Goal: Information Seeking & Learning: Learn about a topic

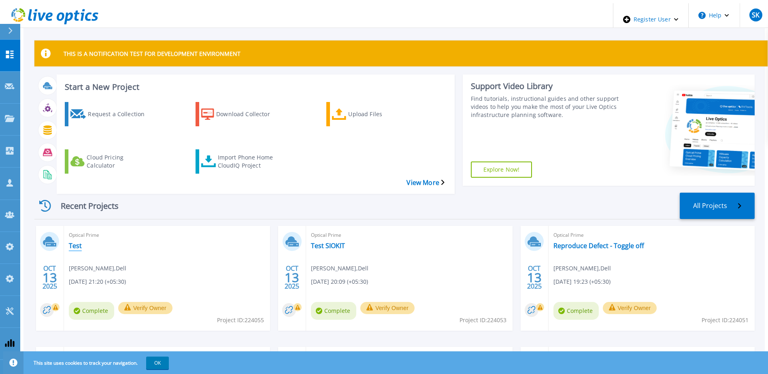
click at [69, 242] on link "Test" at bounding box center [75, 246] width 13 height 8
click at [257, 316] on span "Project ID: 224055" at bounding box center [240, 320] width 47 height 9
copy span "224055"
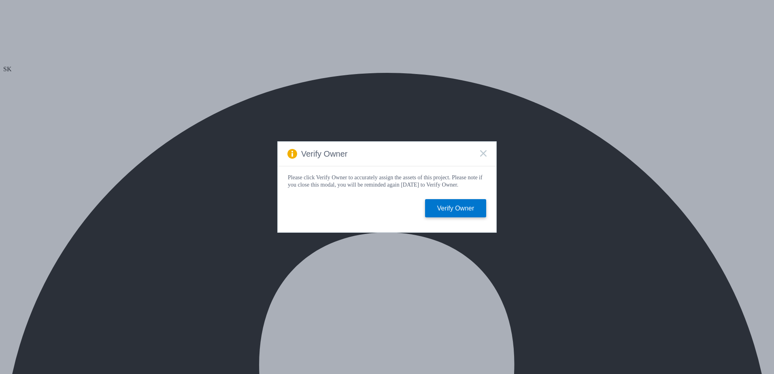
click at [482, 157] on div "Verify Owner" at bounding box center [387, 154] width 219 height 25
click at [482, 152] on rect at bounding box center [483, 153] width 7 height 7
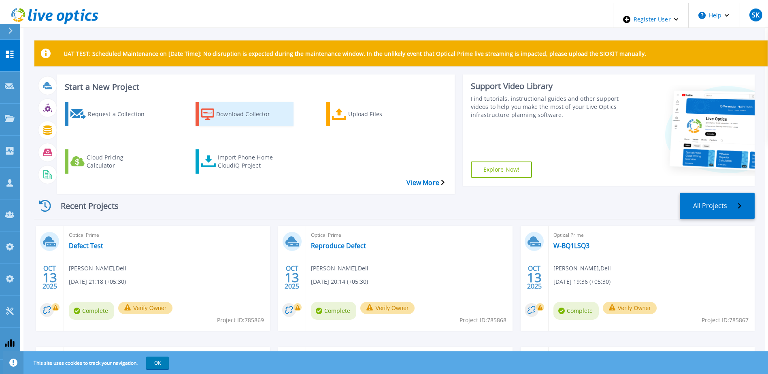
click at [243, 107] on div "Download Collector" at bounding box center [248, 114] width 65 height 20
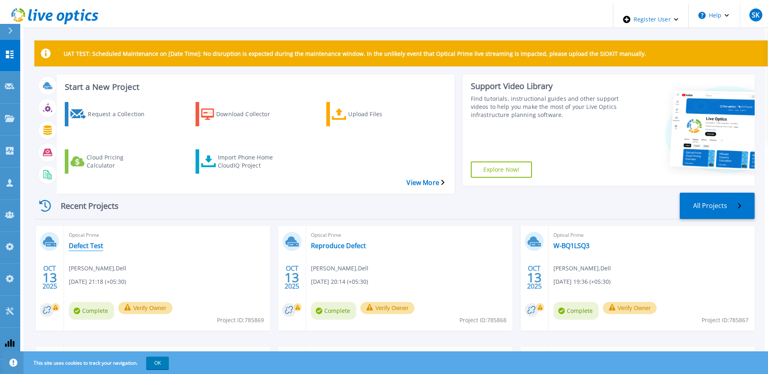
click at [86, 242] on link "Defect Test" at bounding box center [86, 246] width 34 height 8
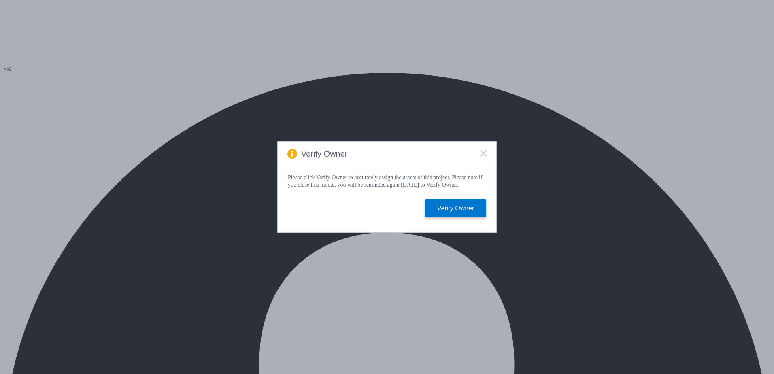
click at [485, 152] on rect at bounding box center [483, 153] width 7 height 7
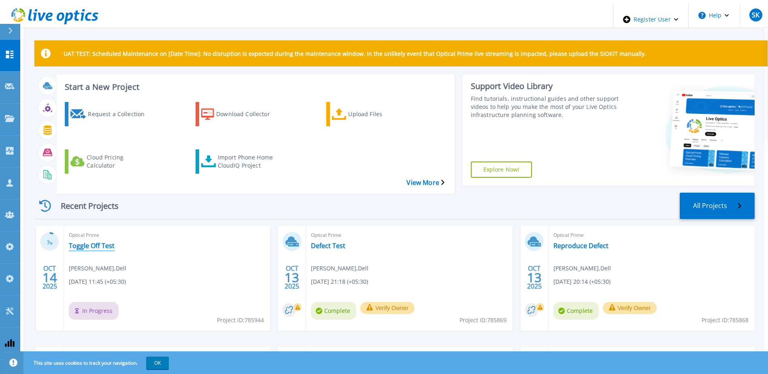
click at [72, 242] on link "Toggle Off Test" at bounding box center [92, 246] width 46 height 8
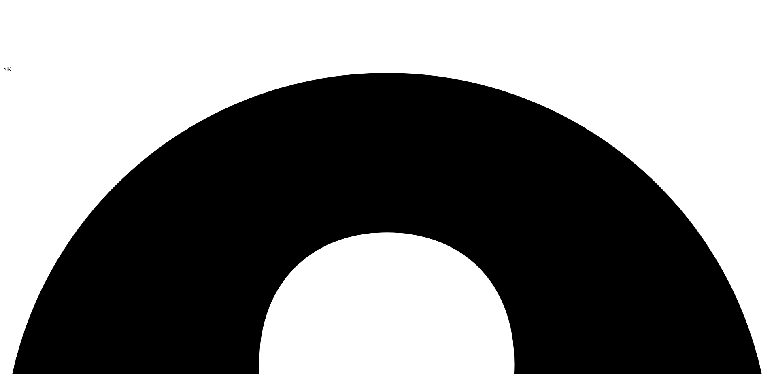
scroll to position [236, 0]
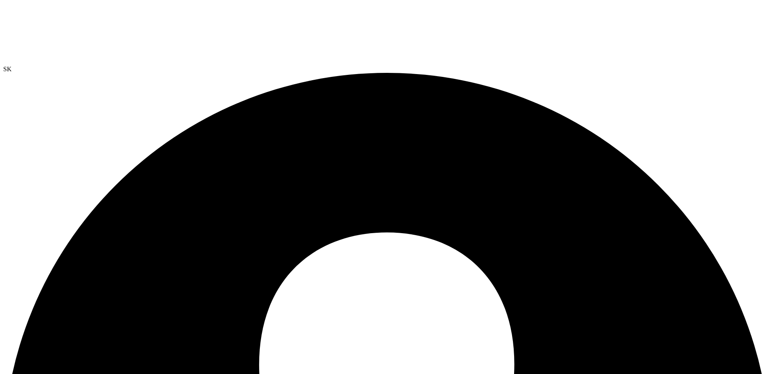
drag, startPoint x: 285, startPoint y: 149, endPoint x: 238, endPoint y: 174, distance: 53.2
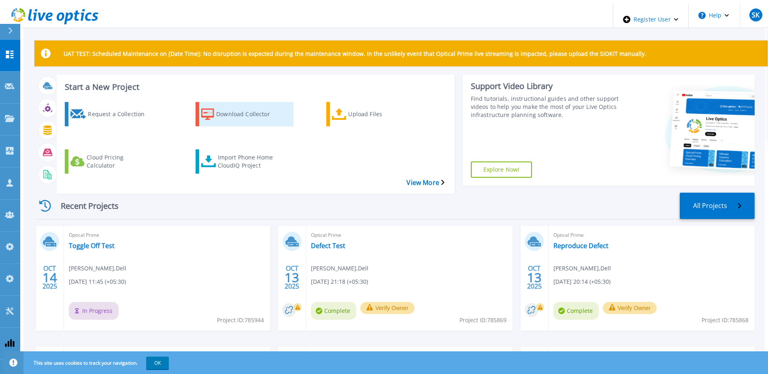
click at [208, 108] on icon at bounding box center [207, 114] width 13 height 12
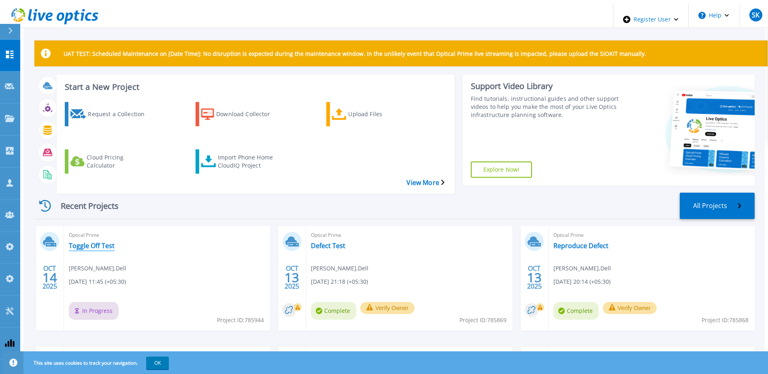
click at [99, 242] on link "Toggle Off Test" at bounding box center [92, 246] width 46 height 8
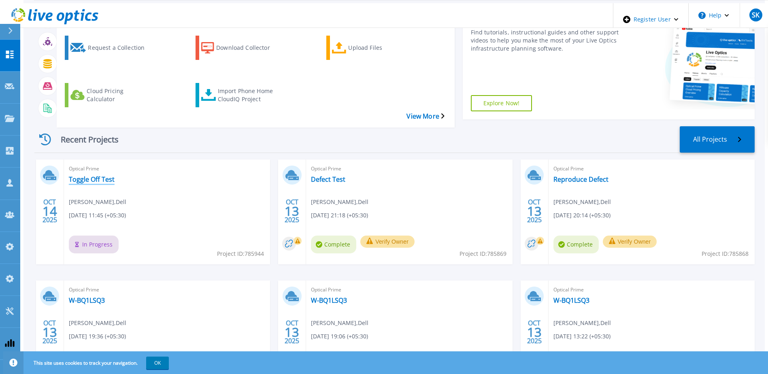
scroll to position [108, 0]
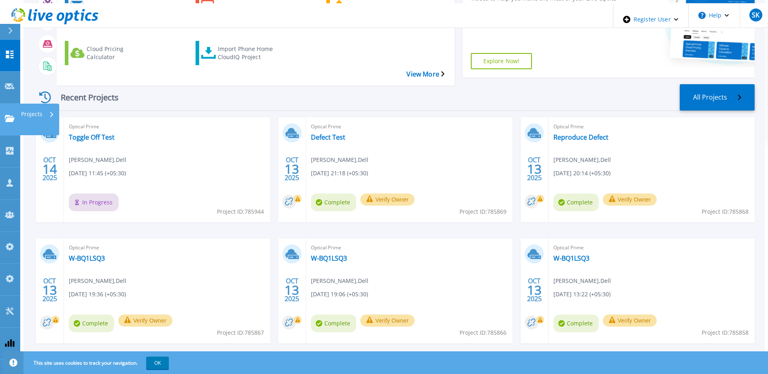
click at [9, 115] on icon at bounding box center [10, 118] width 10 height 7
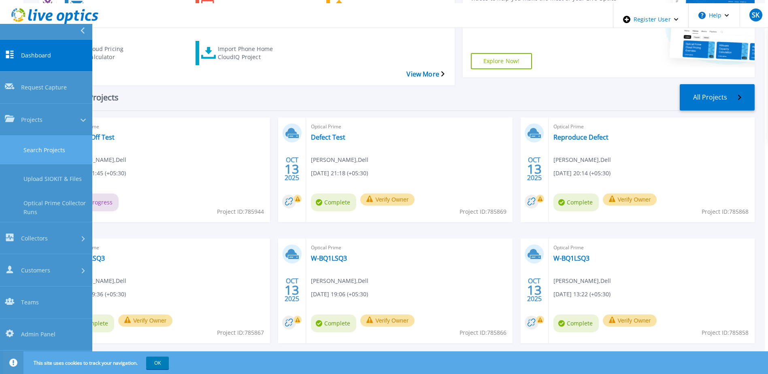
click at [37, 136] on link "Search Projects" at bounding box center [46, 150] width 92 height 29
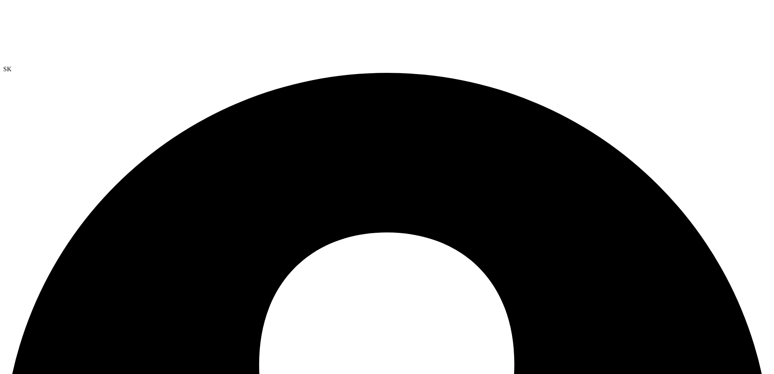
drag, startPoint x: 300, startPoint y: 154, endPoint x: 300, endPoint y: 163, distance: 9.7
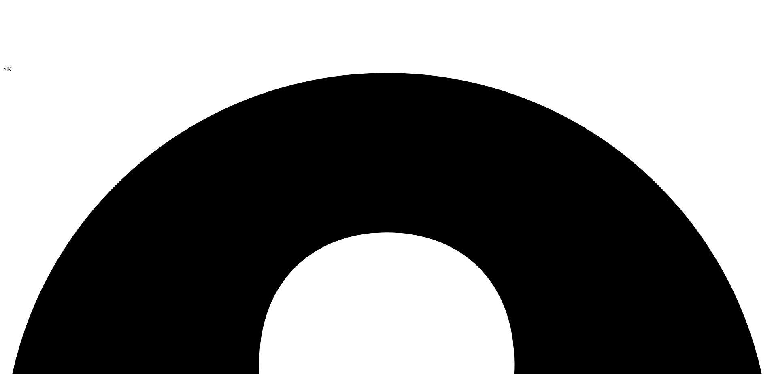
radio input "true"
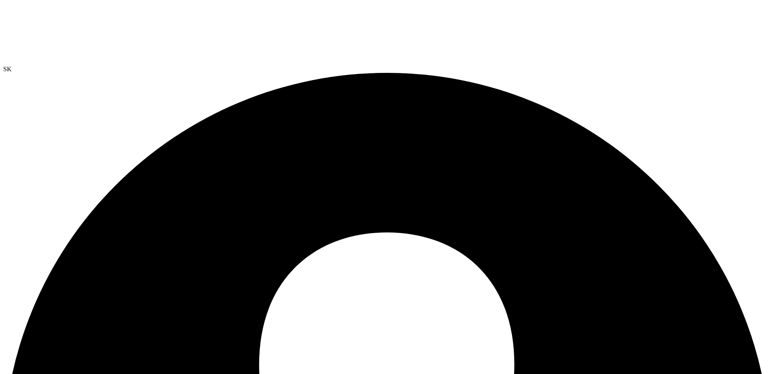
radio input "false"
radio input "true"
radio input "false"
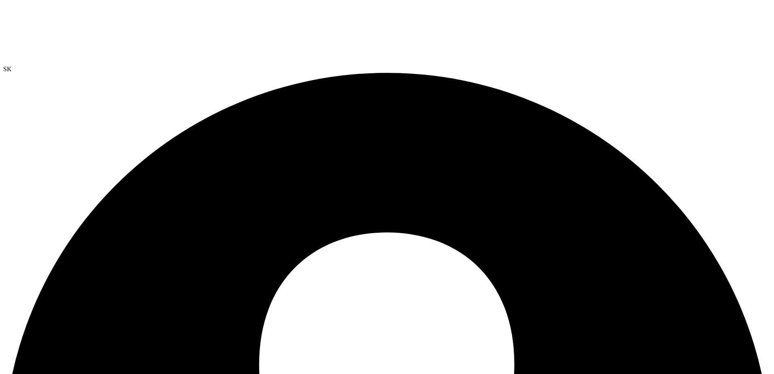
radio input "true"
radio input "false"
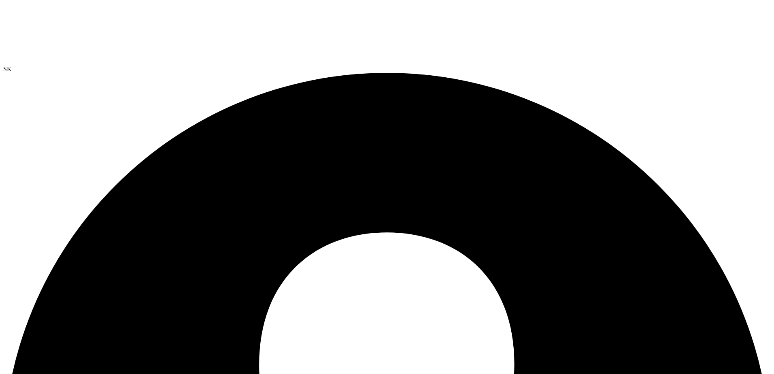
radio input "true"
radio input "false"
radio input "true"
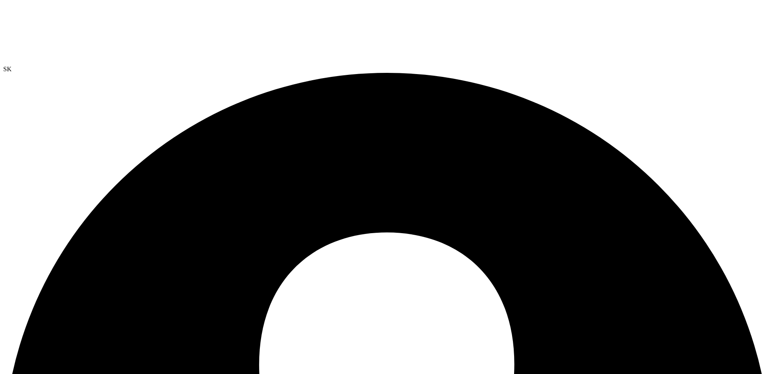
radio input "false"
radio input "true"
radio input "false"
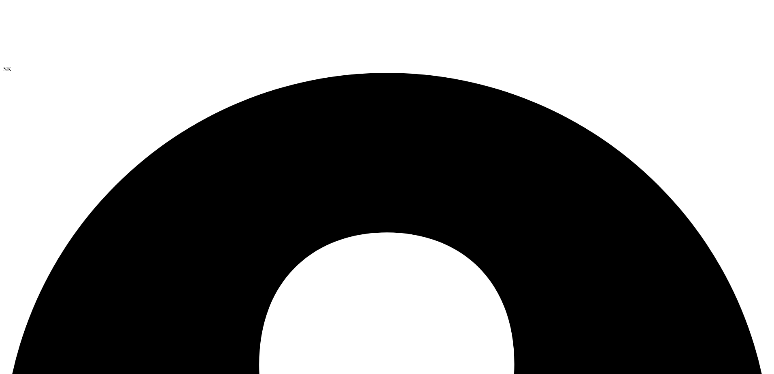
radio input "true"
radio input "false"
drag, startPoint x: 306, startPoint y: 195, endPoint x: 200, endPoint y: 195, distance: 106.0
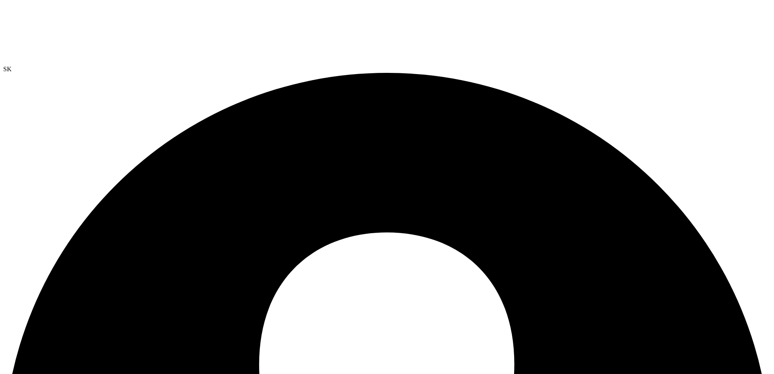
radio input "true"
radio input "false"
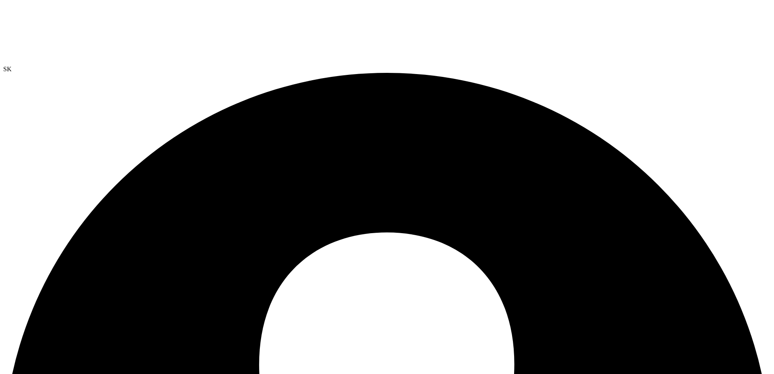
radio input "true"
radio input "false"
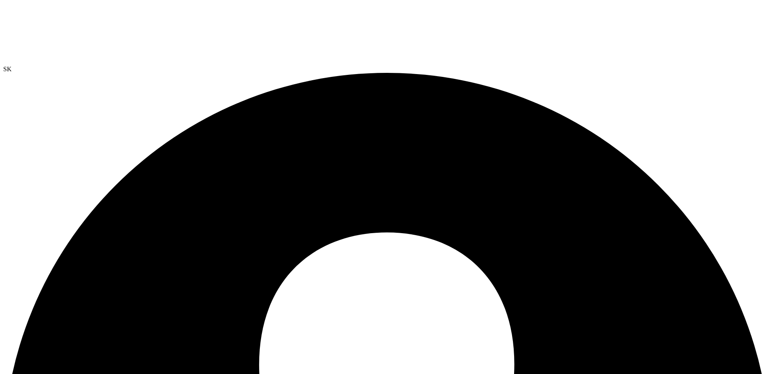
drag, startPoint x: 627, startPoint y: 65, endPoint x: 570, endPoint y: 67, distance: 57.1
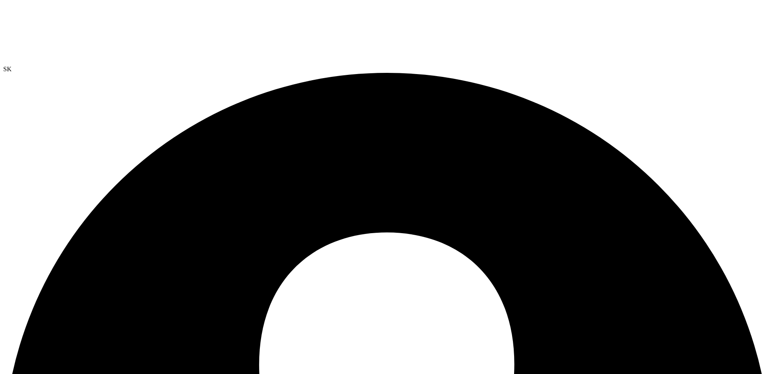
radio input "true"
radio input "false"
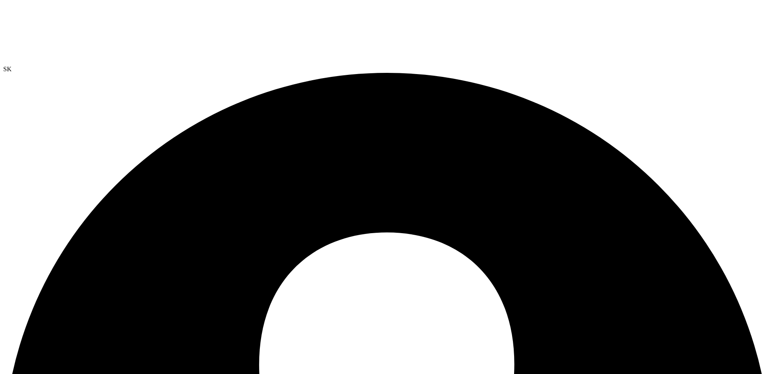
radio input "true"
radio input "false"
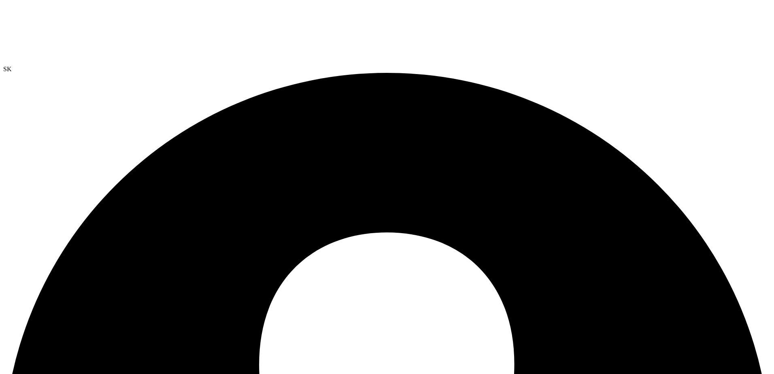
radio input "true"
radio input "false"
radio input "true"
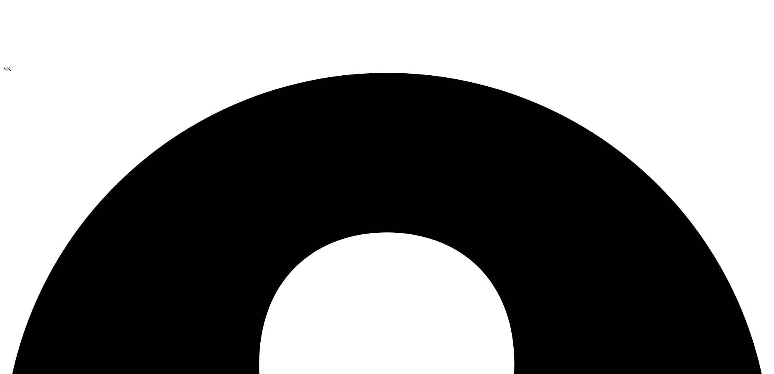
radio input "true"
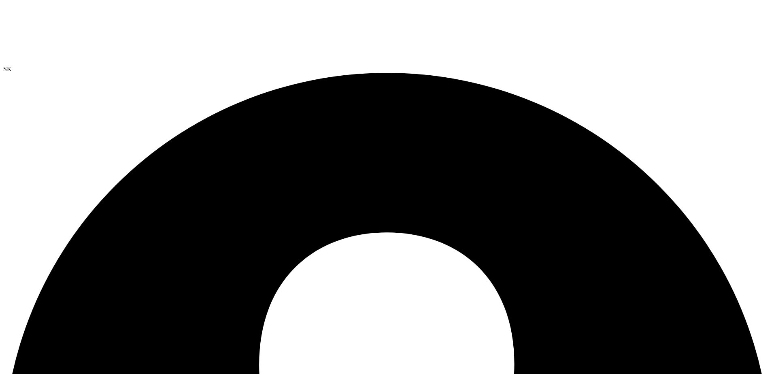
radio input "true"
radio input "false"
radio input "true"
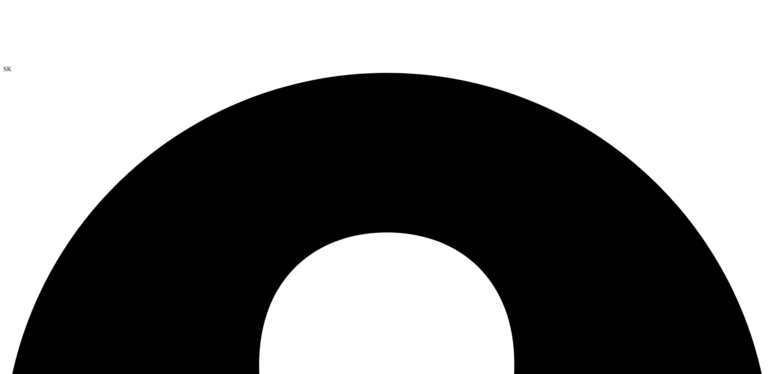
radio input "false"
radio input "true"
radio input "false"
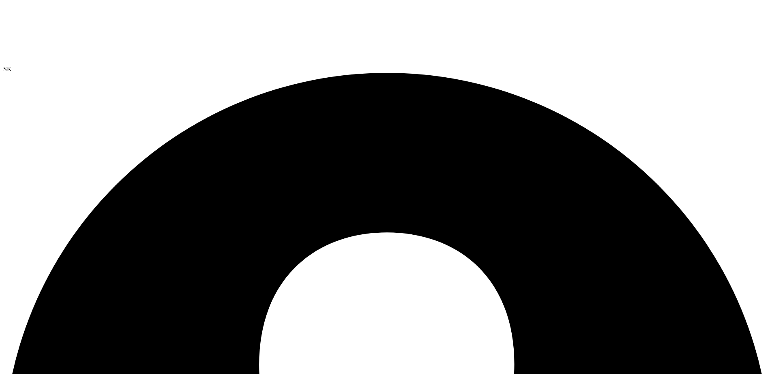
radio input "true"
radio input "false"
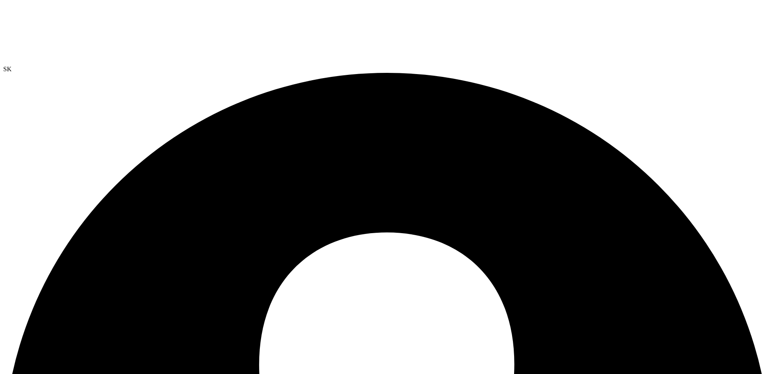
radio input "true"
radio input "false"
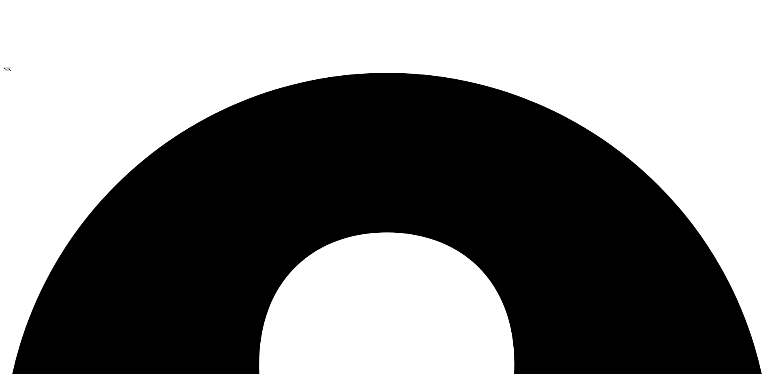
radio input "true"
radio input "false"
radio input "true"
radio input "false"
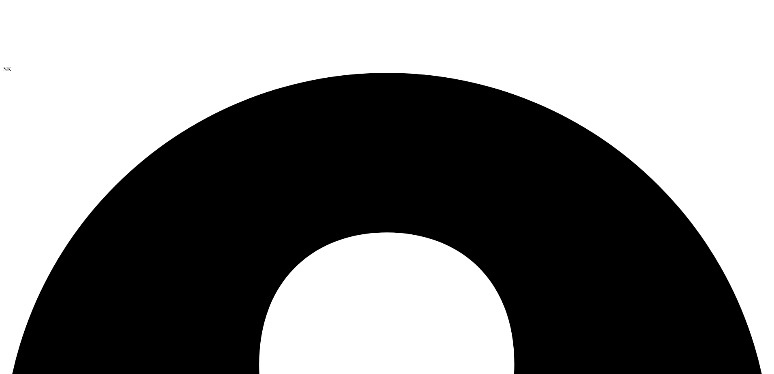
radio input "true"
radio input "false"
drag, startPoint x: 311, startPoint y: 148, endPoint x: 311, endPoint y: 156, distance: 8.1
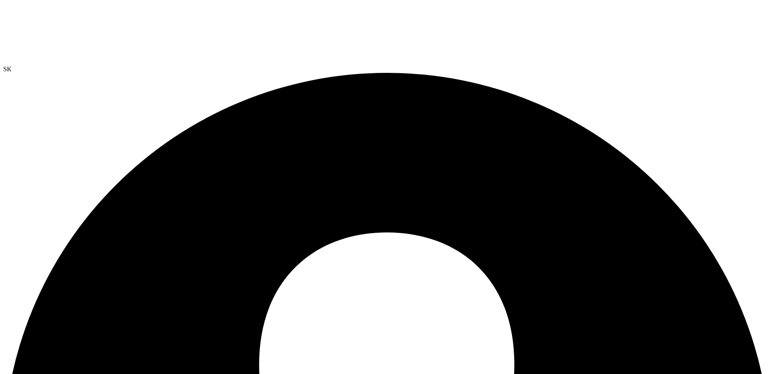
radio input "true"
radio input "false"
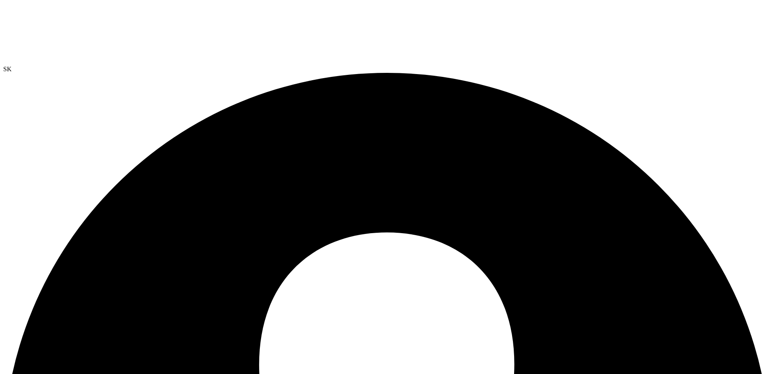
radio input "true"
radio input "false"
radio input "true"
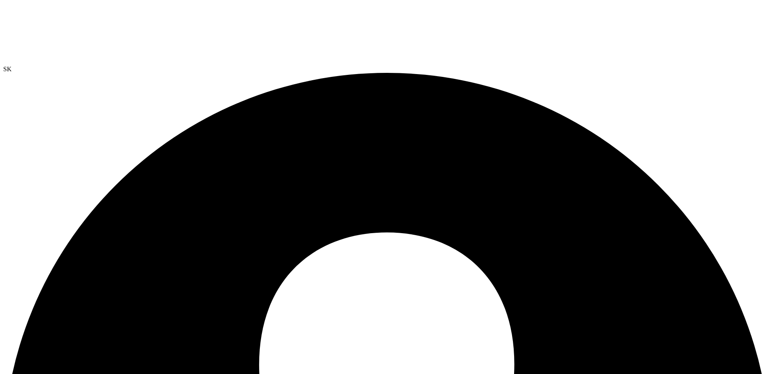
radio input "false"
radio input "true"
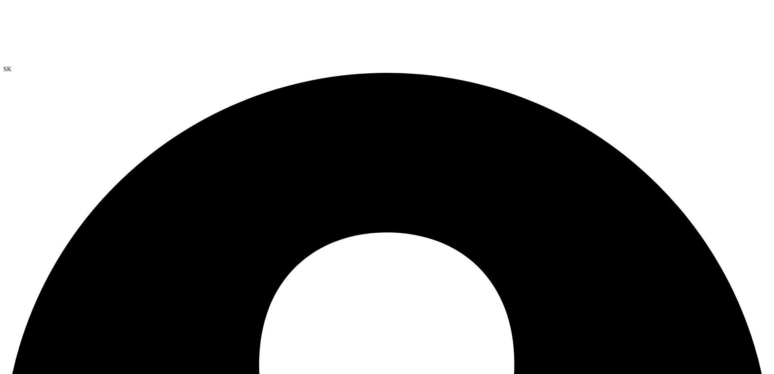
radio input "true"
radio input "false"
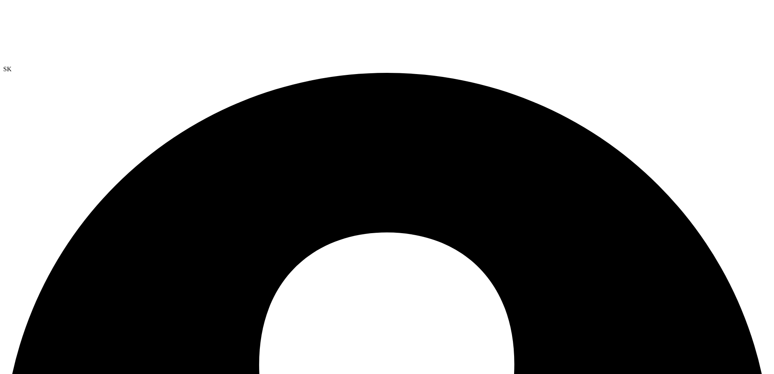
scroll to position [0, 0]
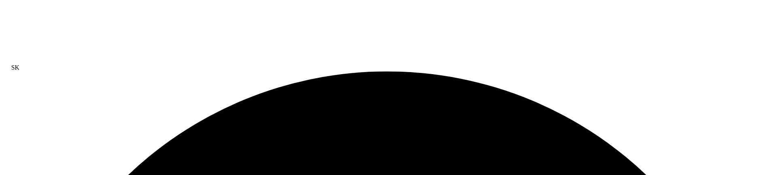
scroll to position [0, 0]
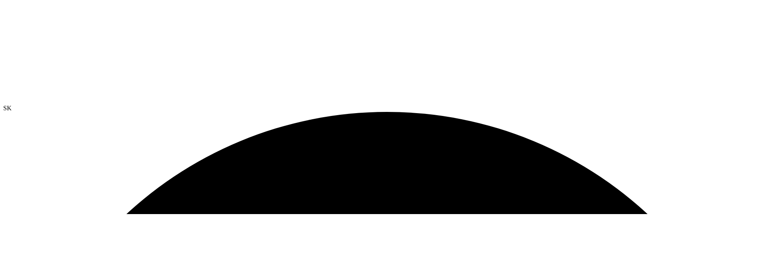
scroll to position [0, 0]
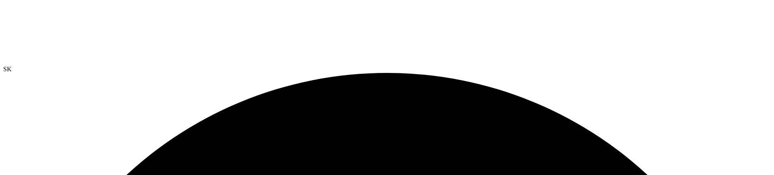
drag, startPoint x: 492, startPoint y: 102, endPoint x: 324, endPoint y: 99, distance: 168.8
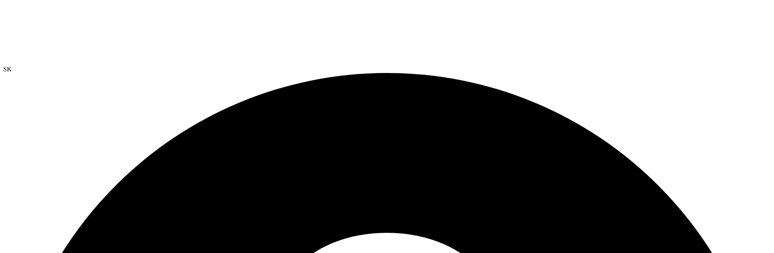
radio input "true"
radio input "false"
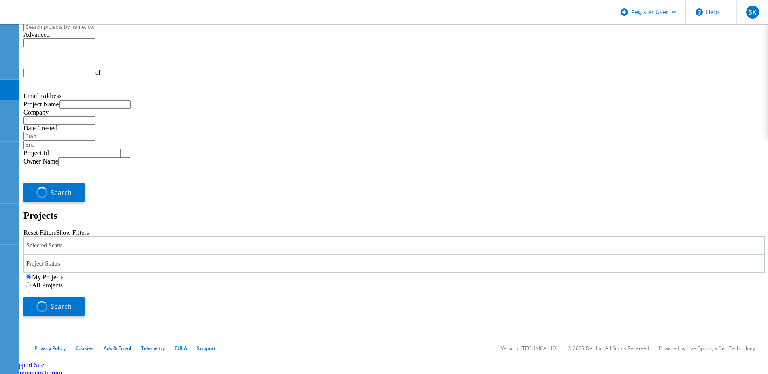
type input "1"
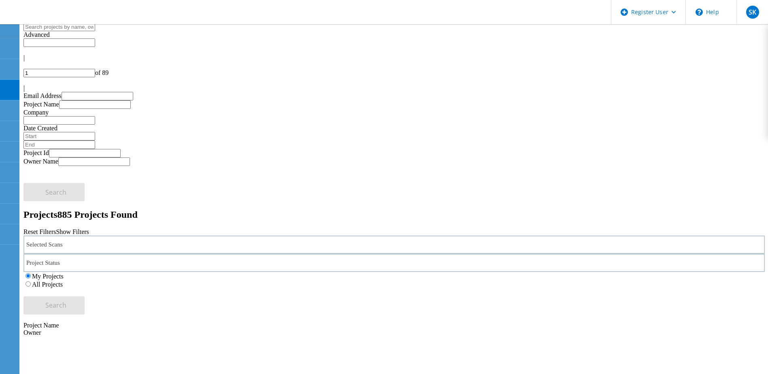
click at [212, 236] on div "Selected Scans" at bounding box center [393, 245] width 741 height 18
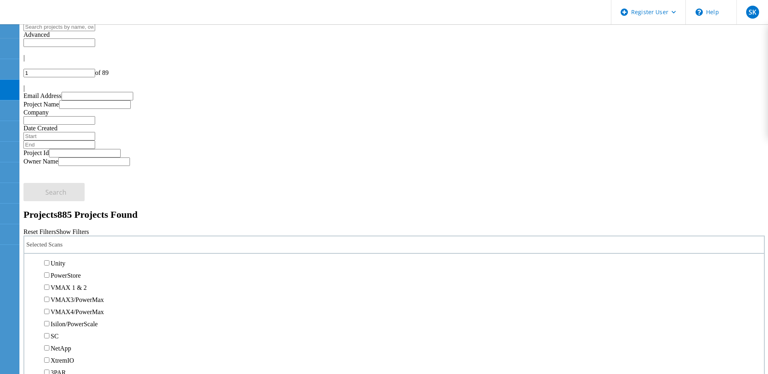
scroll to position [202, 0]
click at [65, 219] on label "Unity" at bounding box center [58, 222] width 15 height 7
click at [49, 219] on input "Unity" at bounding box center [46, 221] width 5 height 5
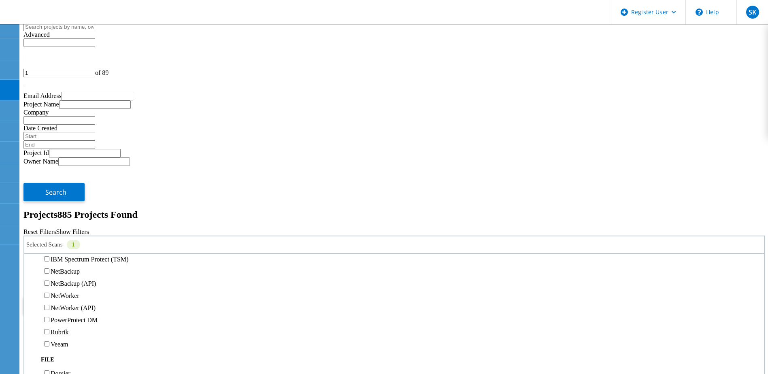
scroll to position [445, 0]
click at [81, 231] on label "Commvault" at bounding box center [66, 234] width 31 height 7
click at [49, 232] on input "Commvault" at bounding box center [46, 234] width 5 height 5
click at [65, 223] on label "NetApp" at bounding box center [61, 226] width 21 height 7
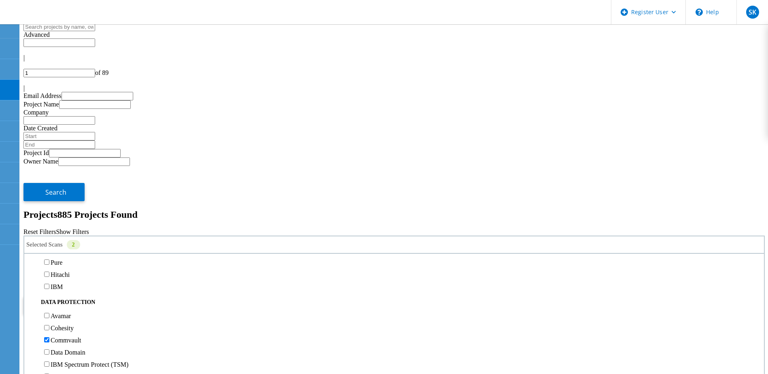
click at [49, 223] on input "NetApp" at bounding box center [46, 225] width 5 height 5
click at [68, 231] on label "Commvault" at bounding box center [66, 234] width 31 height 7
click at [49, 232] on input "Commvault" at bounding box center [46, 234] width 5 height 5
click at [62, 231] on label "Commvault" at bounding box center [66, 234] width 31 height 7
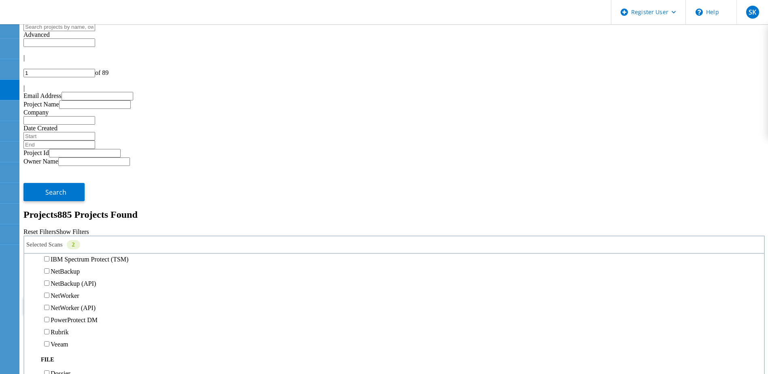
click at [49, 232] on input "Commvault" at bounding box center [46, 234] width 5 height 5
click at [63, 231] on label "Commvault" at bounding box center [66, 234] width 31 height 7
click at [49, 232] on input "Commvault" at bounding box center [46, 234] width 5 height 5
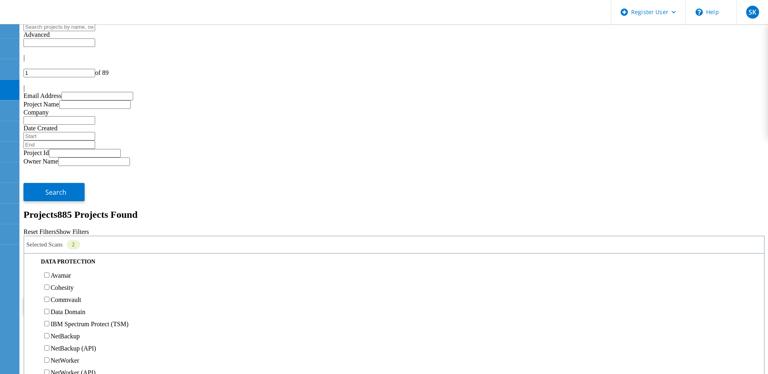
click at [63, 243] on label "IBM" at bounding box center [57, 246] width 12 height 7
click at [49, 243] on input "IBM" at bounding box center [46, 245] width 5 height 5
click at [85, 296] on button "Search" at bounding box center [53, 305] width 61 height 18
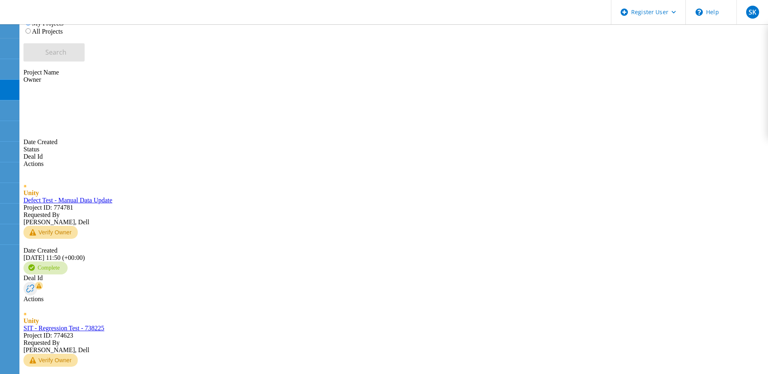
scroll to position [293, 0]
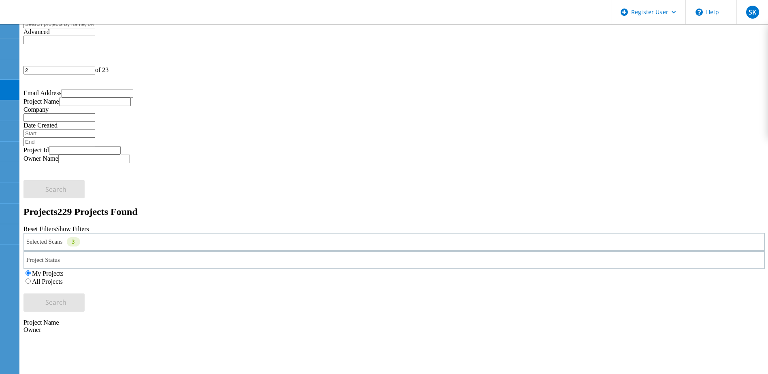
scroll to position [0, 0]
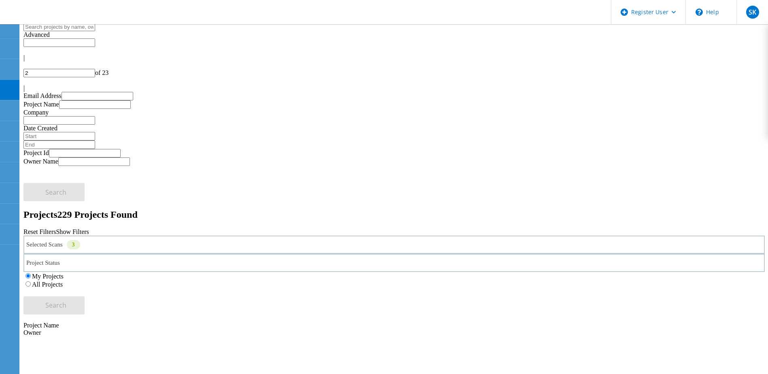
click at [118, 236] on div "Selected Scans 3" at bounding box center [393, 245] width 741 height 18
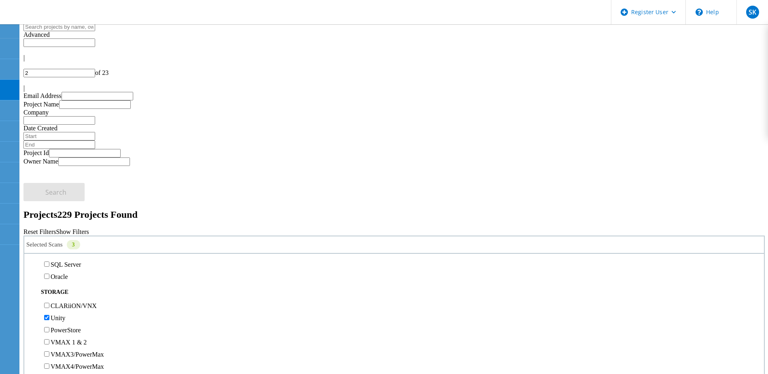
scroll to position [202, 0]
click at [63, 219] on label "Unity" at bounding box center [58, 222] width 15 height 7
click at [49, 219] on input "Unity" at bounding box center [46, 221] width 5 height 5
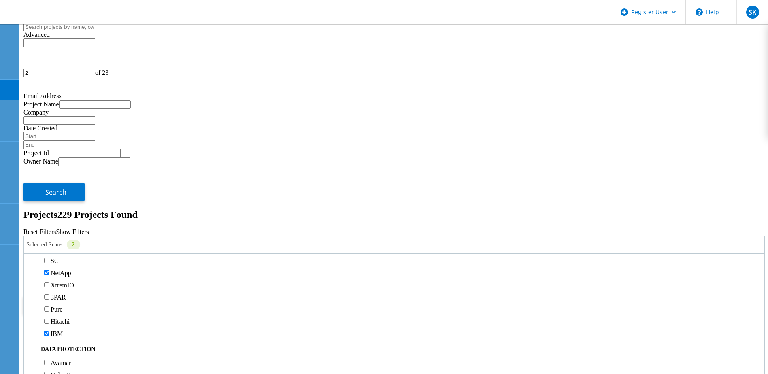
scroll to position [283, 0]
click at [67, 223] on label "NetApp" at bounding box center [61, 226] width 21 height 7
click at [49, 223] on input "NetApp" at bounding box center [46, 225] width 5 height 5
click at [66, 301] on span "Search" at bounding box center [55, 305] width 21 height 9
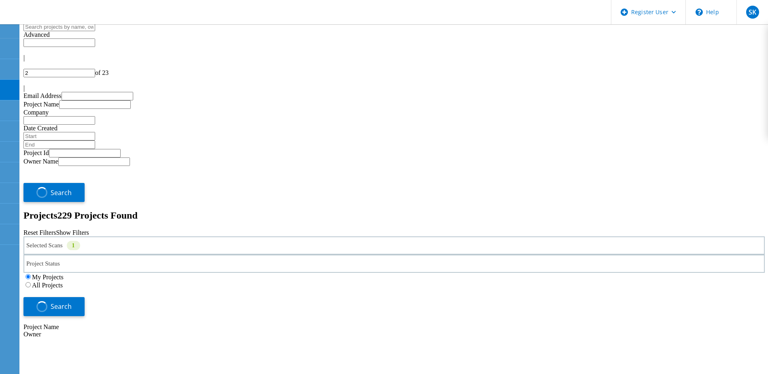
type input "1"
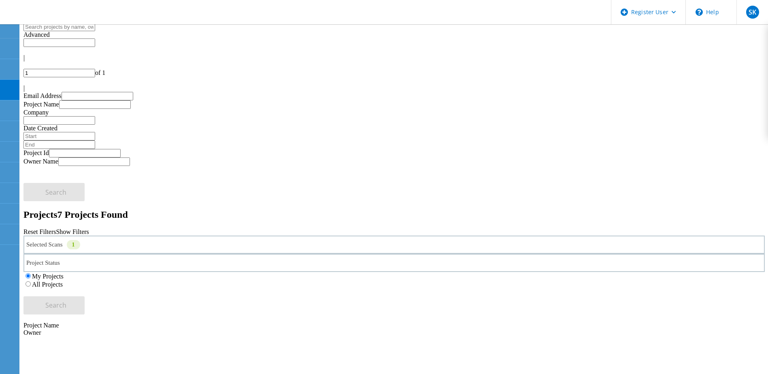
click at [193, 236] on div "Selected Scans 1" at bounding box center [393, 245] width 741 height 18
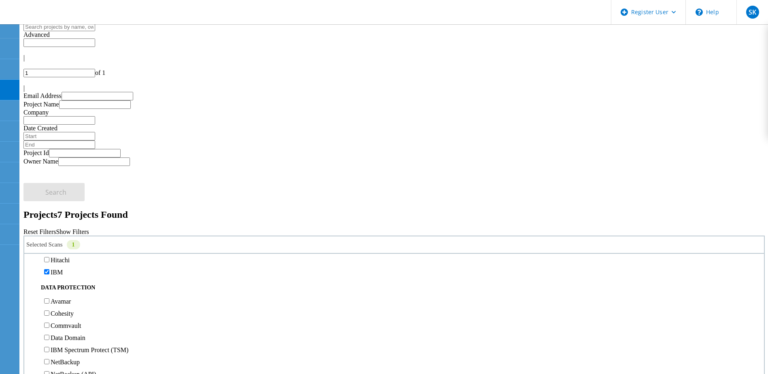
scroll to position [364, 0]
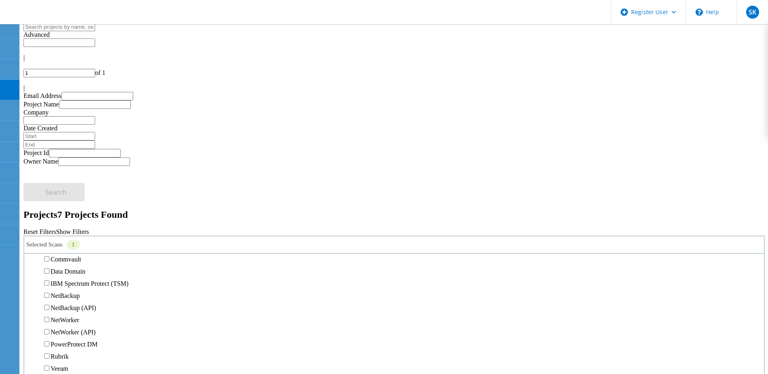
click at [63, 202] on label "IBM" at bounding box center [57, 205] width 12 height 7
click at [49, 203] on input "IBM" at bounding box center [46, 205] width 5 height 5
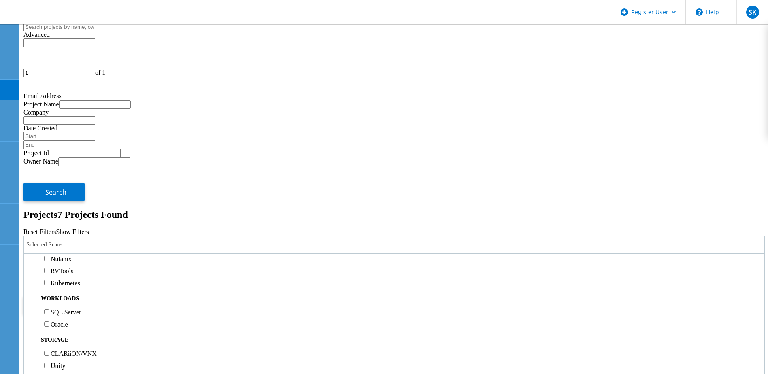
scroll to position [0, 0]
click at [65, 278] on label "Optical Prime" at bounding box center [69, 281] width 36 height 7
click at [49, 278] on input "Optical Prime" at bounding box center [46, 280] width 5 height 5
click at [85, 296] on button "Search" at bounding box center [53, 305] width 61 height 18
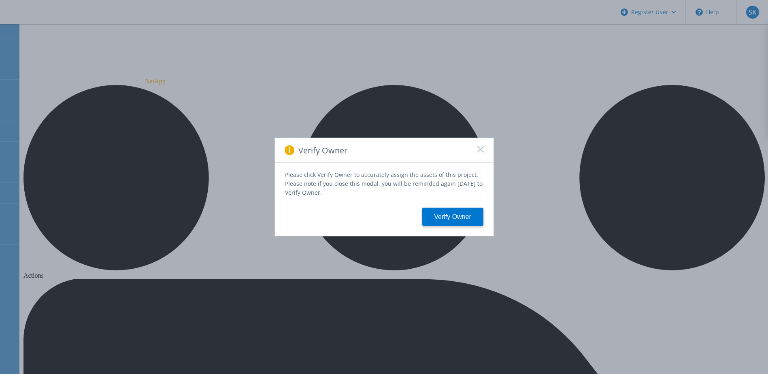
click at [480, 151] on rect at bounding box center [480, 149] width 7 height 7
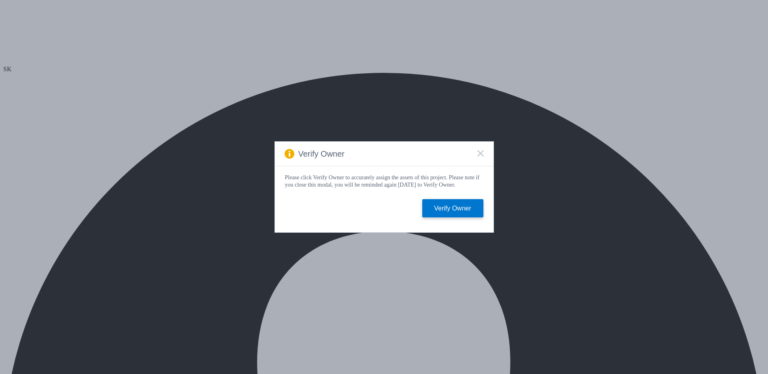
click at [481, 151] on rect at bounding box center [480, 153] width 7 height 7
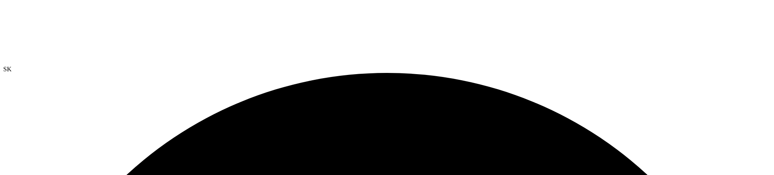
drag, startPoint x: 500, startPoint y: 71, endPoint x: 310, endPoint y: 79, distance: 189.9
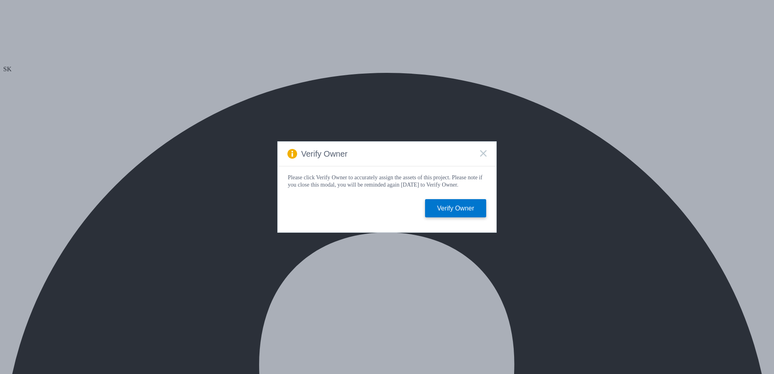
click at [166, 55] on div "Verify Owner Please click Verify Owner to accurately assign the assets of this …" at bounding box center [387, 187] width 774 height 374
click at [166, 56] on div "Verify Owner Please click Verify Owner to accurately assign the assets of this …" at bounding box center [387, 187] width 774 height 374
click at [144, 57] on div "Verify Owner Please click Verify Owner to accurately assign the assets of this …" at bounding box center [387, 187] width 774 height 374
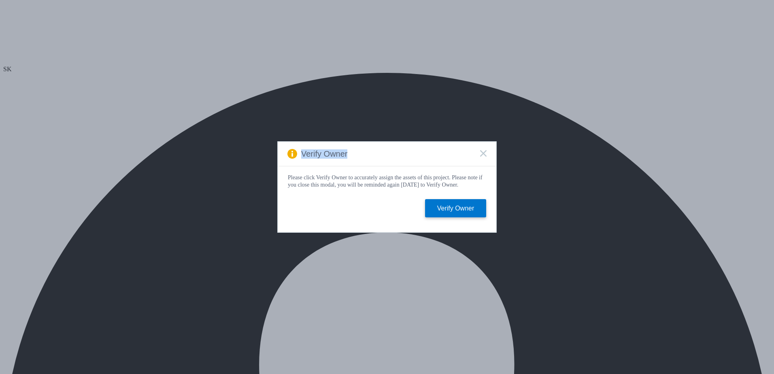
click at [144, 57] on div "Verify Owner Please click Verify Owner to accurately assign the assets of this …" at bounding box center [387, 187] width 774 height 374
click at [484, 154] on icon at bounding box center [483, 153] width 6 height 6
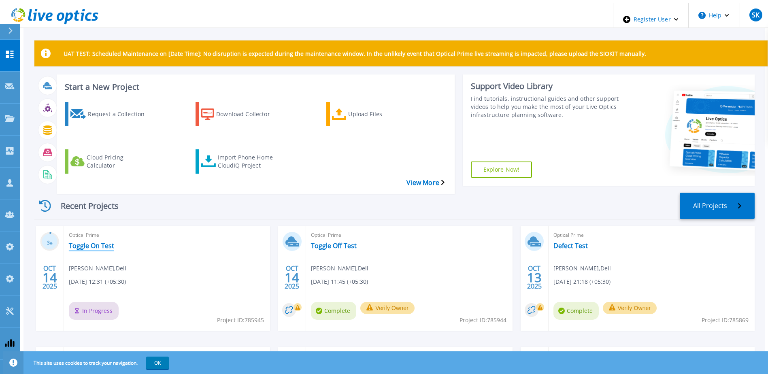
click at [103, 242] on link "Toggle On Test" at bounding box center [91, 246] width 45 height 8
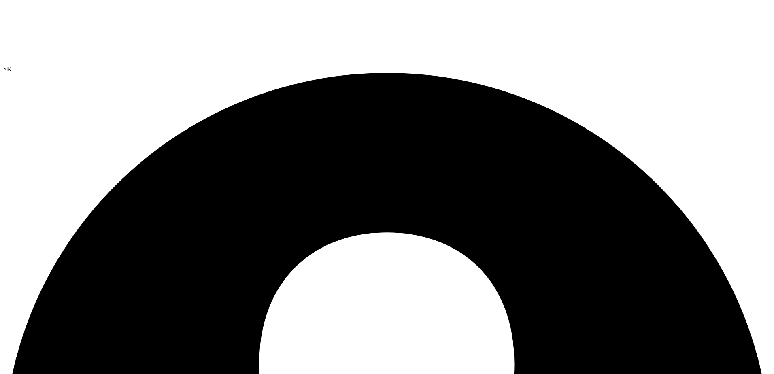
radio input "true"
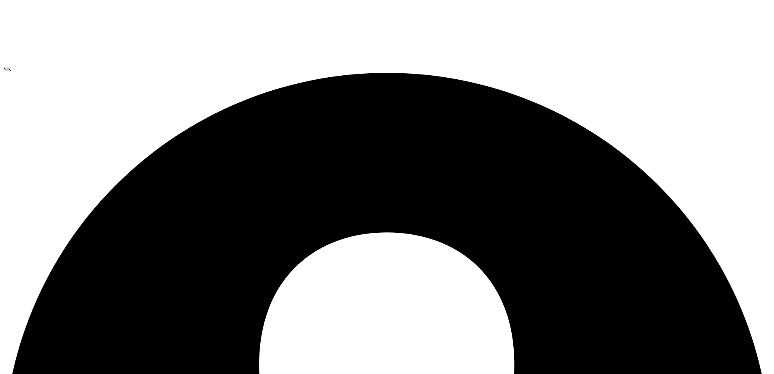
radio input "false"
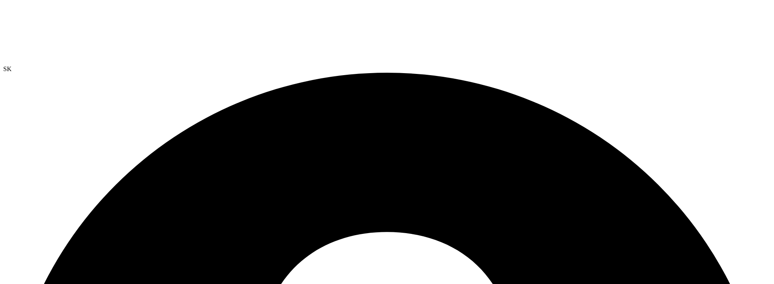
radio input "true"
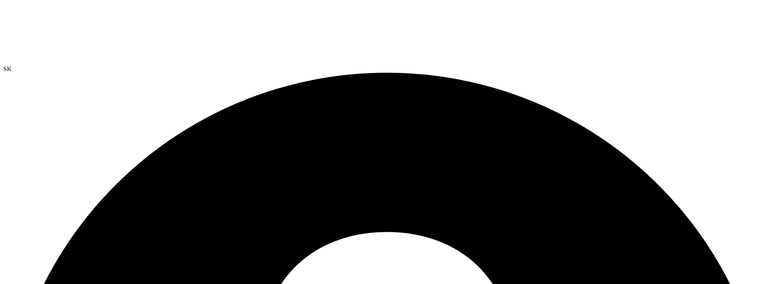
radio input "true"
radio input "false"
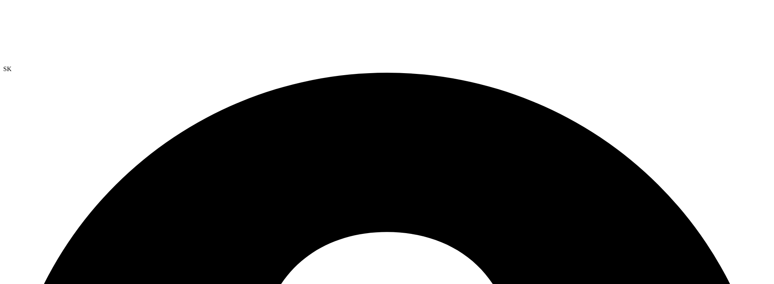
radio input "true"
radio input "false"
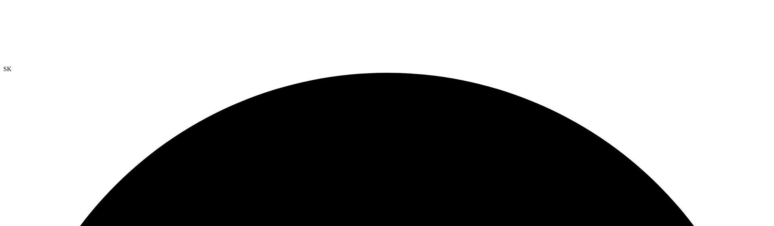
radio input "true"
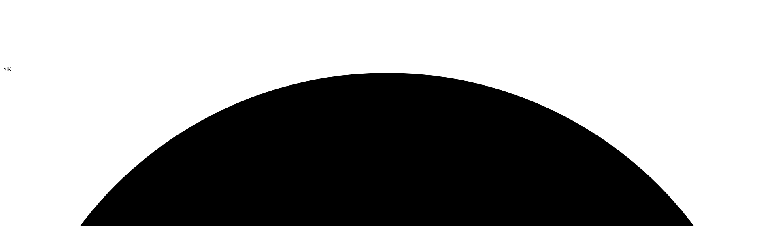
radio input "false"
radio input "true"
radio input "false"
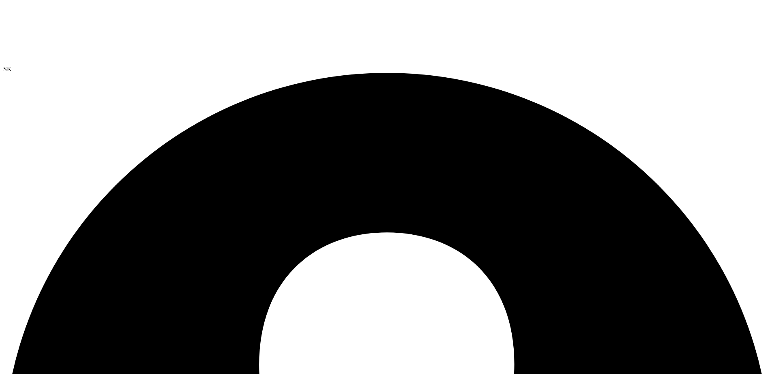
radio input "true"
radio input "false"
radio input "true"
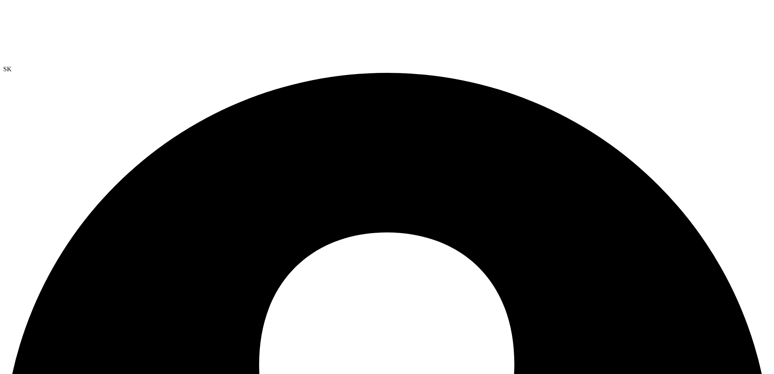
radio input "true"
radio input "false"
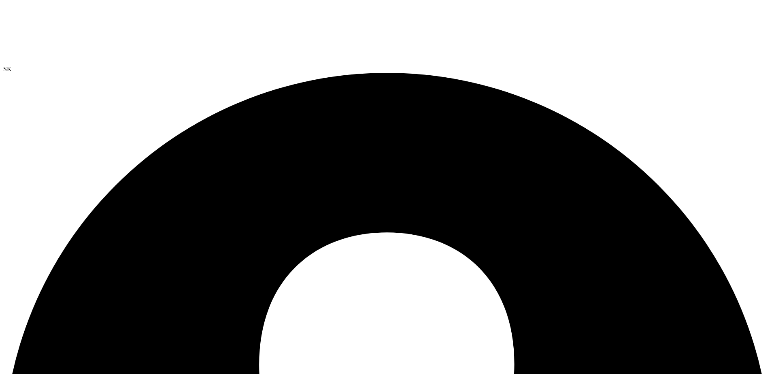
radio input "true"
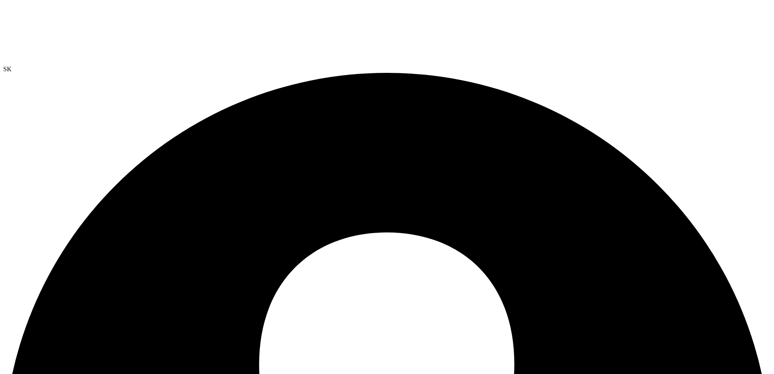
radio input "false"
